Goal: Transaction & Acquisition: Purchase product/service

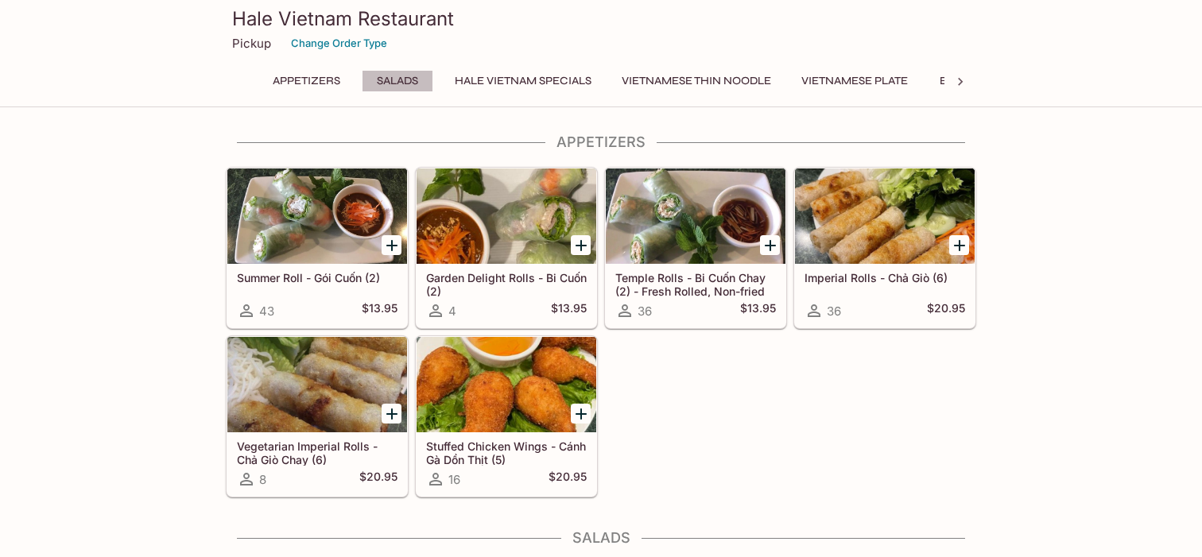
click at [399, 79] on button "Salads" at bounding box center [398, 81] width 72 height 22
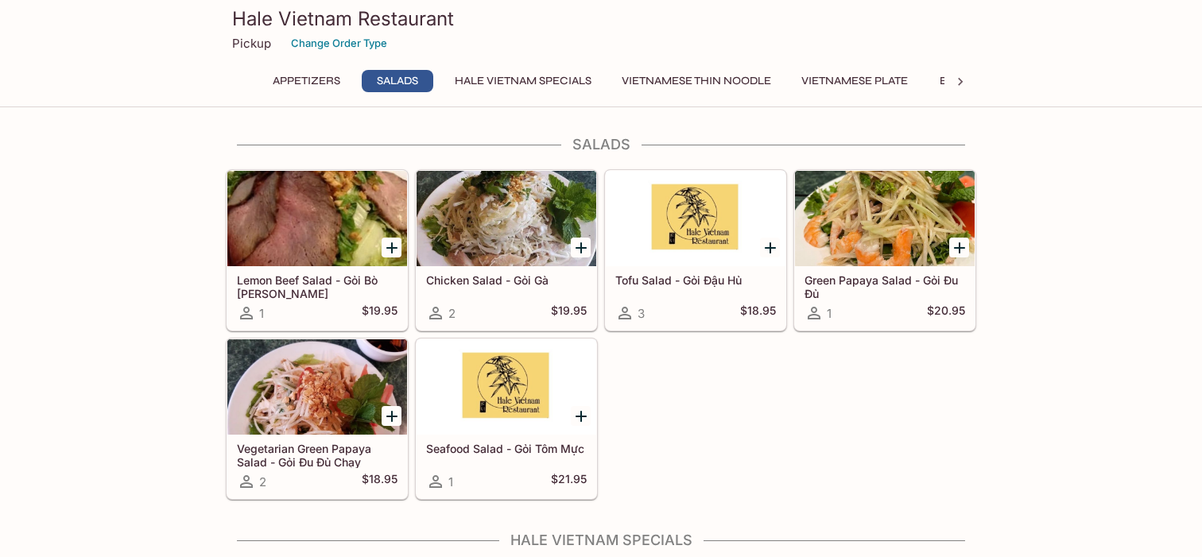
scroll to position [394, 0]
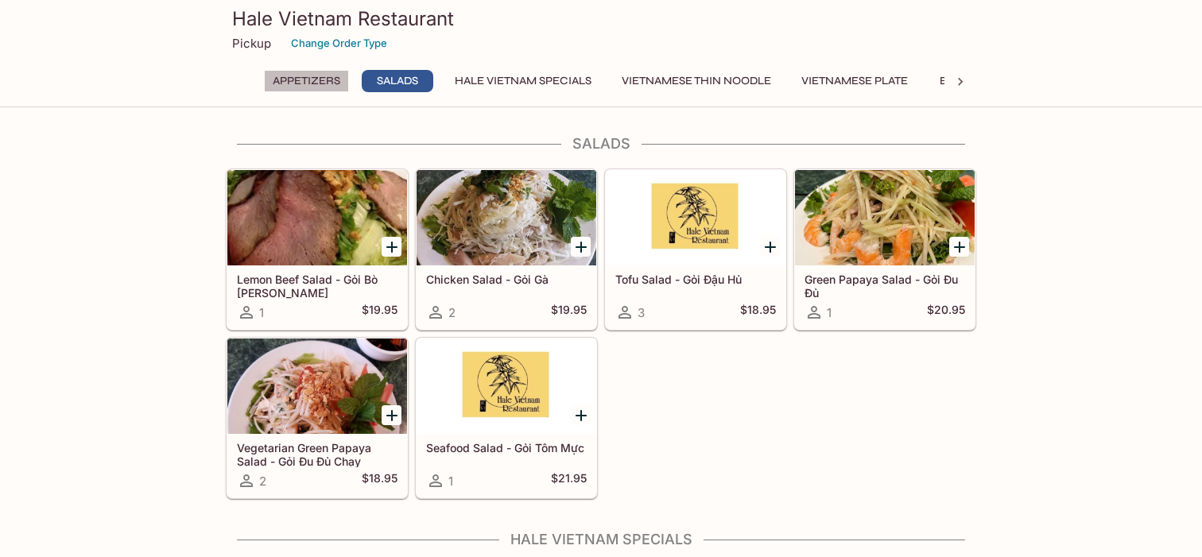
click at [328, 83] on button "Appetizers" at bounding box center [306, 81] width 85 height 22
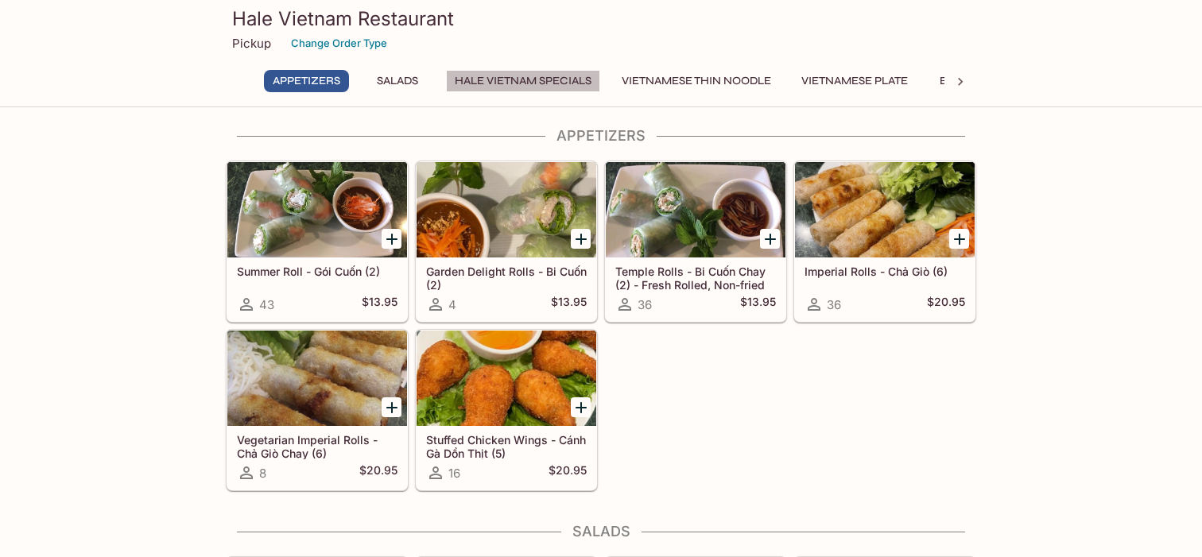
click at [527, 84] on button "[PERSON_NAME] Vietnam Specials" at bounding box center [523, 81] width 154 height 22
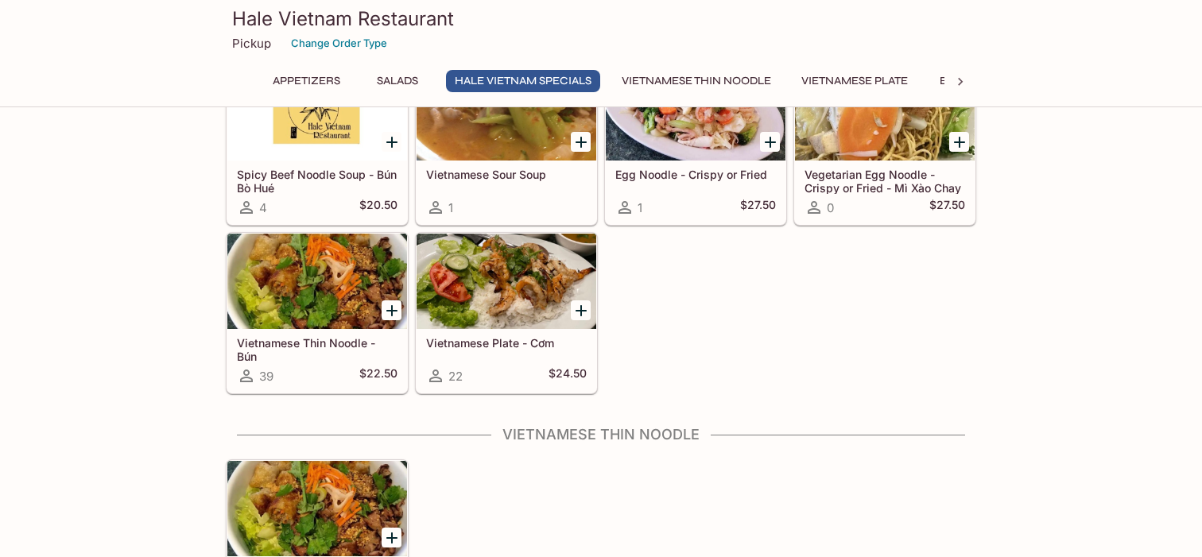
scroll to position [1434, 0]
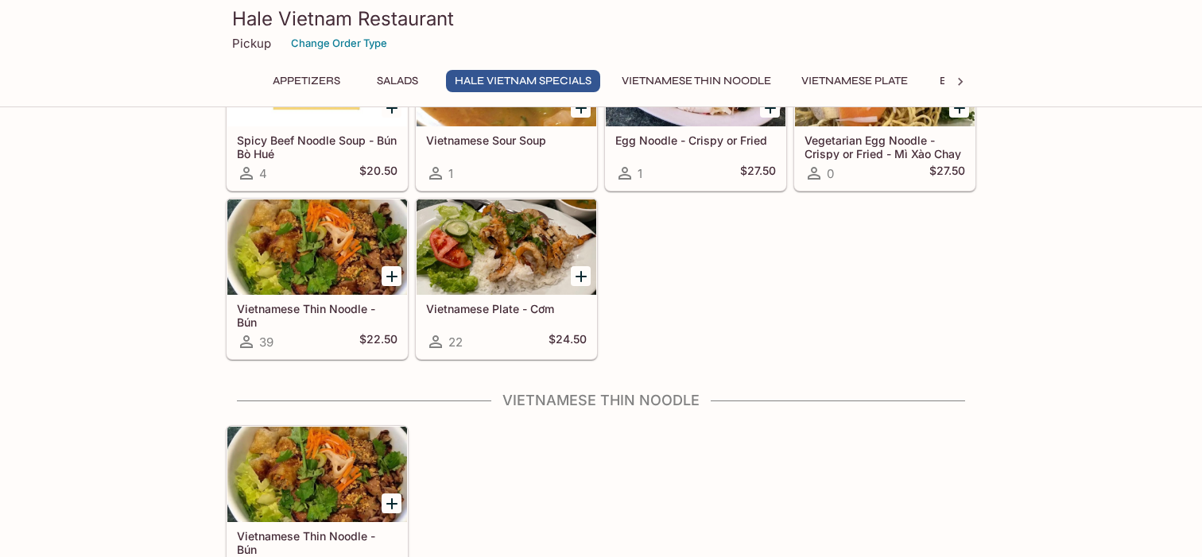
click at [683, 77] on button "Vietnamese Thin Noodle" at bounding box center [696, 81] width 167 height 22
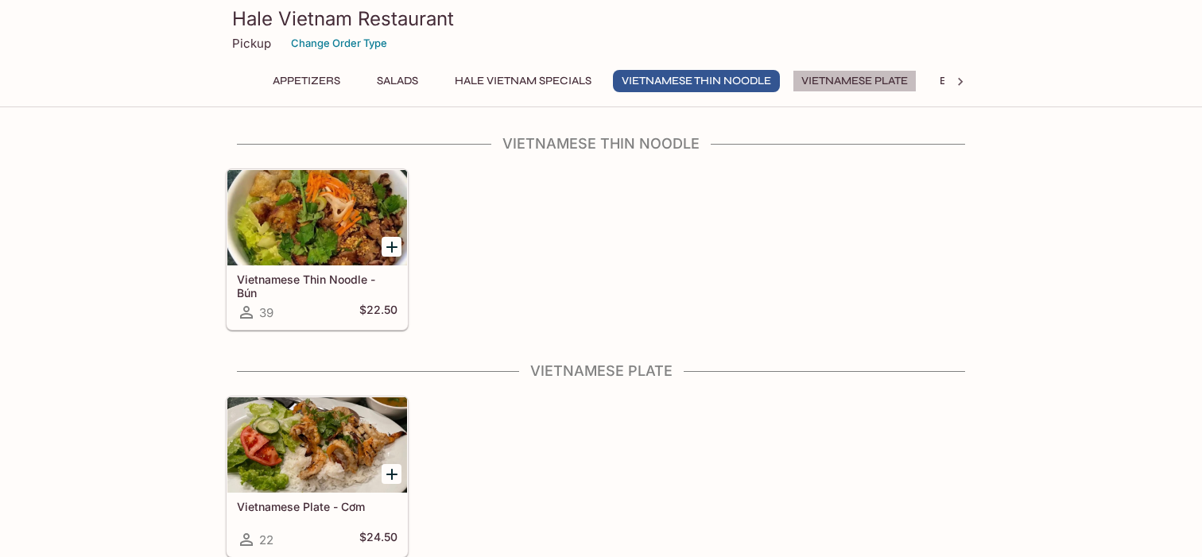
click at [881, 86] on button "Vietnamese Plate" at bounding box center [854, 81] width 124 height 22
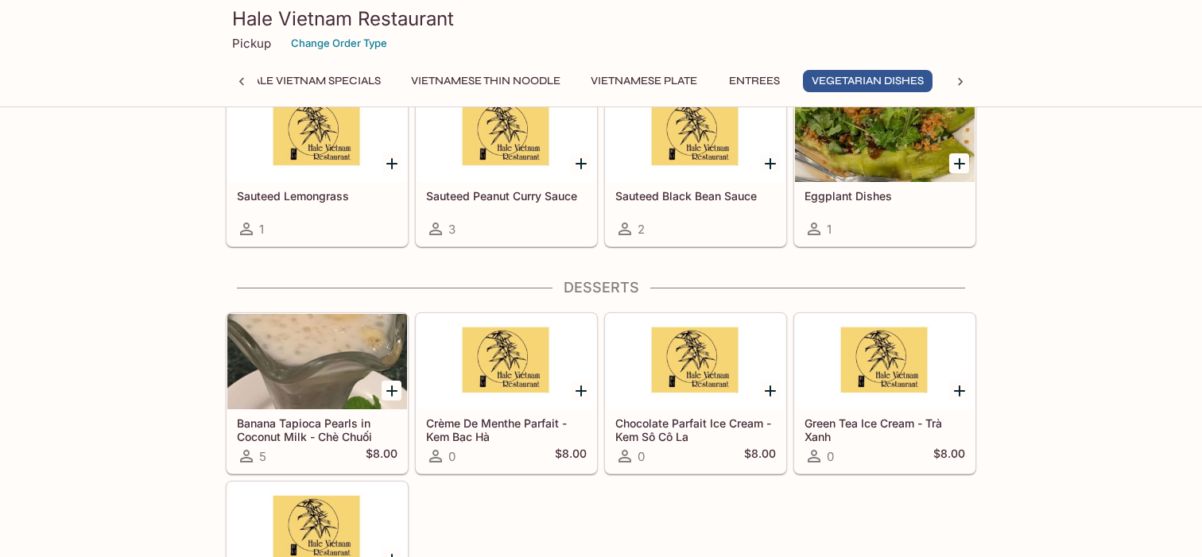
scroll to position [3075, 0]
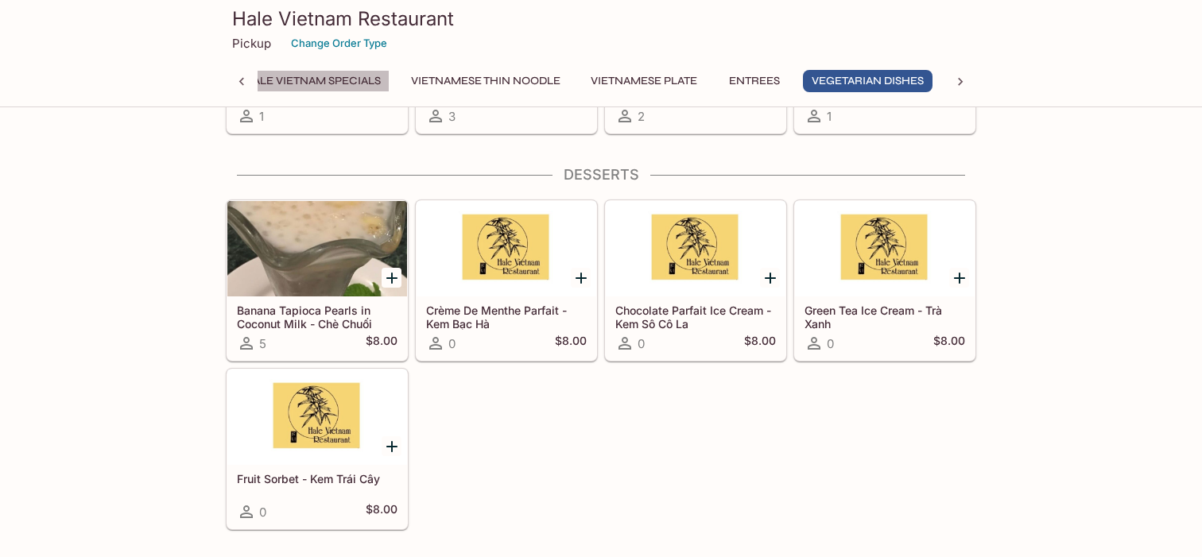
click at [346, 76] on button "[PERSON_NAME] Vietnam Specials" at bounding box center [312, 81] width 154 height 22
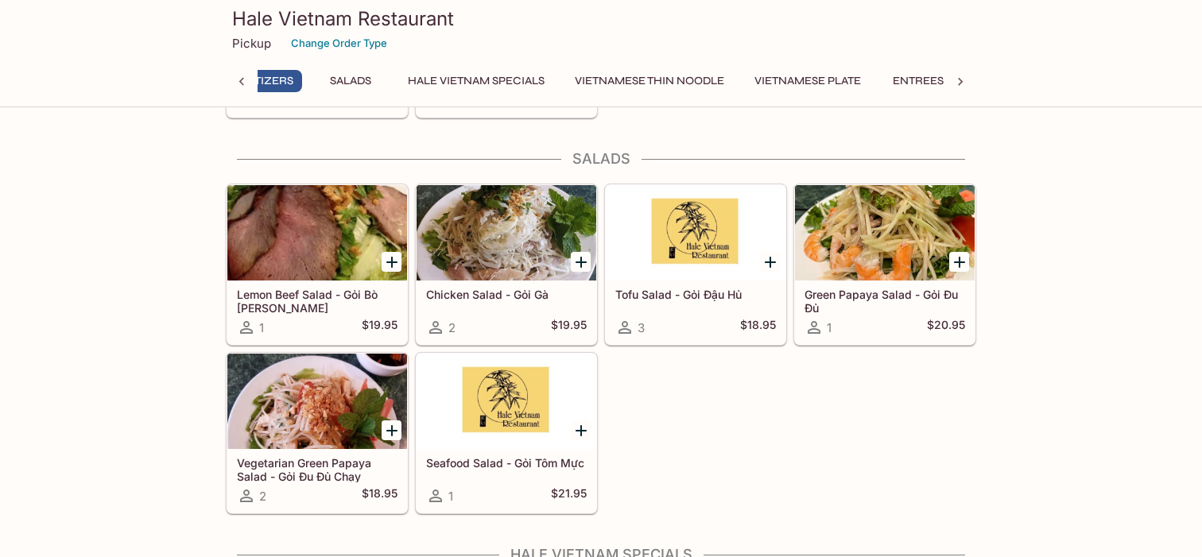
scroll to position [0, 6]
click at [232, 82] on div at bounding box center [242, 82] width 32 height 24
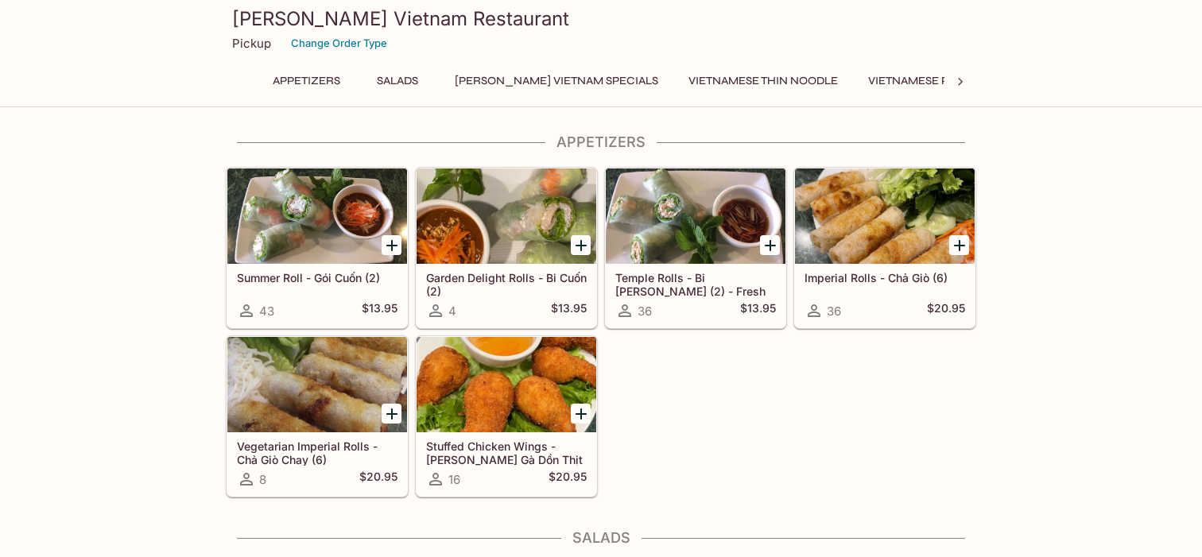
click at [530, 221] on div at bounding box center [506, 215] width 180 height 95
click at [357, 215] on div at bounding box center [317, 215] width 180 height 95
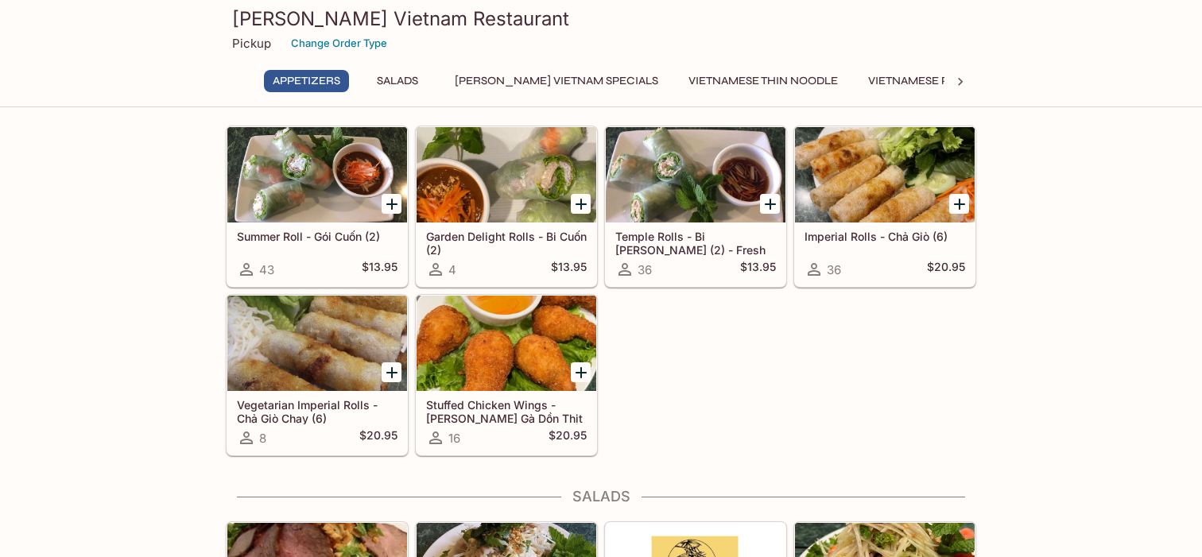
scroll to position [42, 0]
click at [728, 253] on h5 "Temple Rolls - Bi [PERSON_NAME] (2) - Fresh Rolled, Non-fried" at bounding box center [695, 242] width 161 height 26
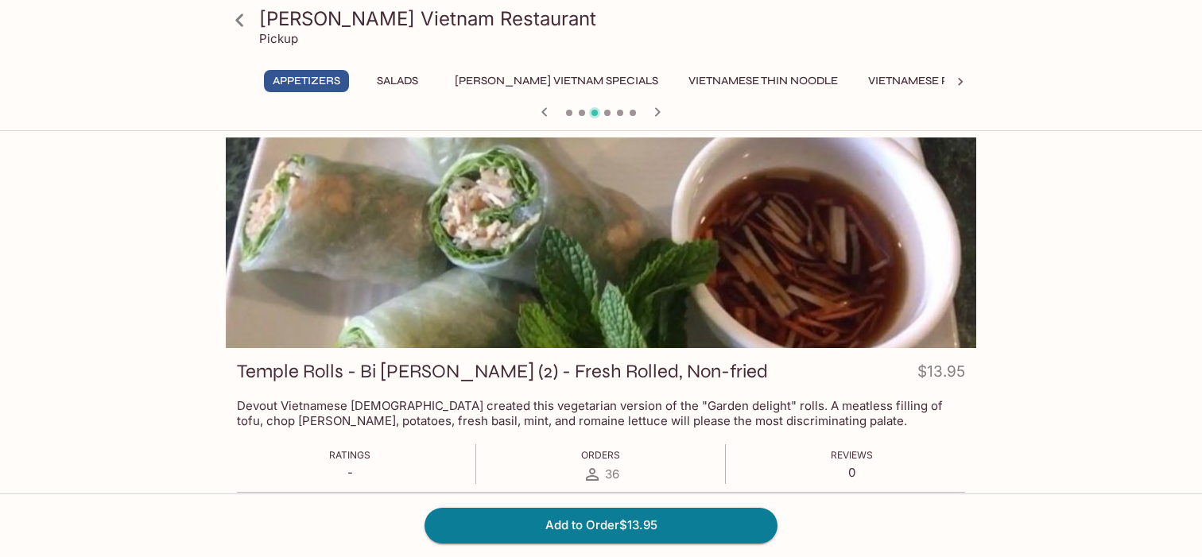
scroll to position [4, 0]
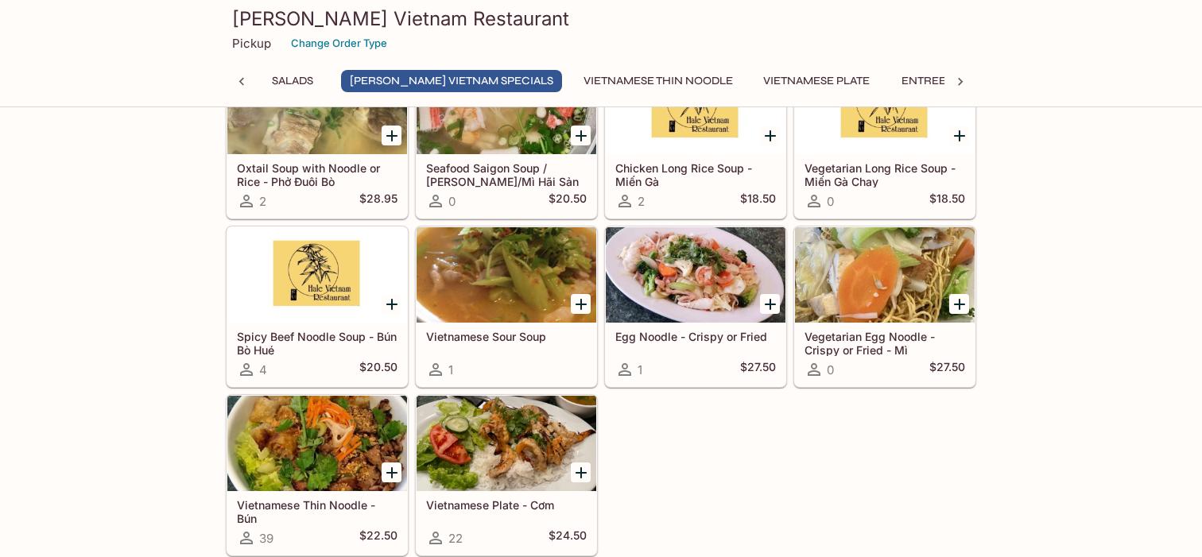
click at [299, 459] on div at bounding box center [317, 443] width 180 height 95
